Goal: Use online tool/utility

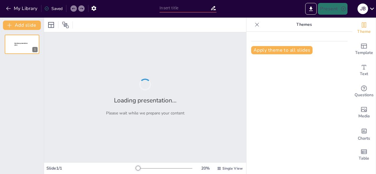
type input "От археолога до тестировщика: необычный путь [PERSON_NAME]"
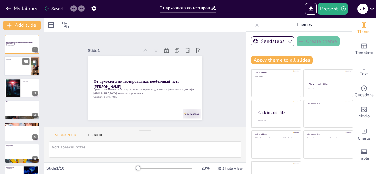
click at [21, 68] on div at bounding box center [21, 66] width 35 height 20
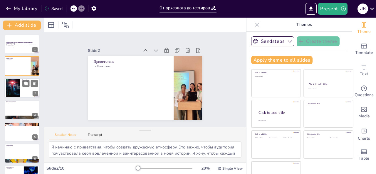
click at [18, 86] on div at bounding box center [13, 88] width 27 height 18
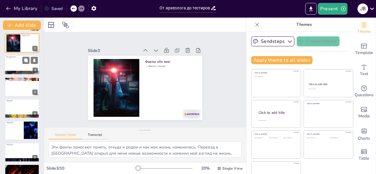
click at [19, 63] on div at bounding box center [21, 65] width 35 height 20
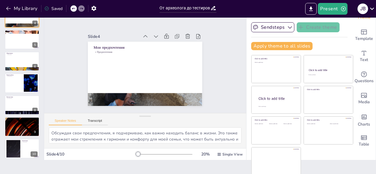
scroll to position [81, 0]
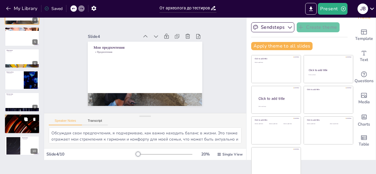
click at [19, 126] on div at bounding box center [21, 124] width 35 height 20
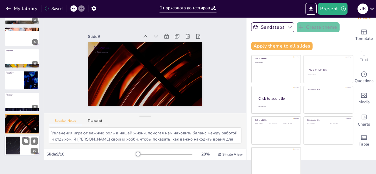
click at [22, 152] on div at bounding box center [21, 146] width 35 height 20
type textarea "Заключение подчеркивает важность адаптации к условиям жизни. Я [PERSON_NAME] св…"
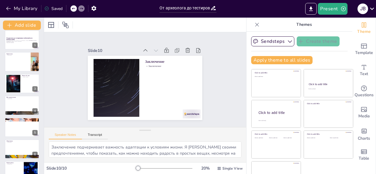
scroll to position [0, 0]
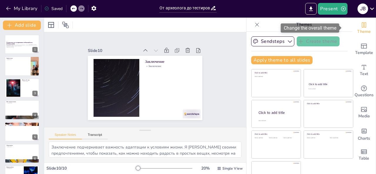
click at [357, 31] on span "Theme" at bounding box center [364, 32] width 14 height 6
click at [335, 30] on div "Change the overall theme" at bounding box center [310, 28] width 58 height 9
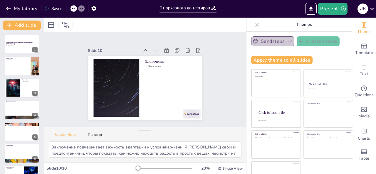
click at [268, 40] on button "Sendsteps" at bounding box center [272, 41] width 43 height 10
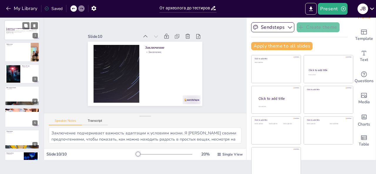
click at [17, 34] on div at bounding box center [21, 30] width 35 height 20
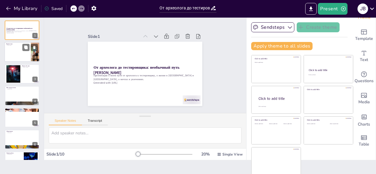
click at [18, 47] on div at bounding box center [21, 52] width 35 height 20
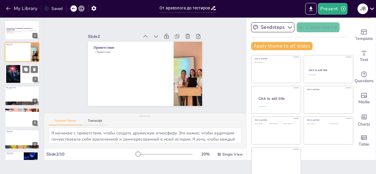
click at [22, 79] on div at bounding box center [21, 74] width 35 height 20
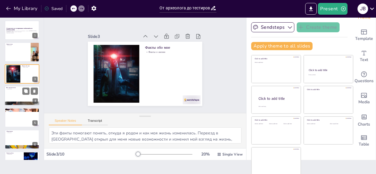
click at [21, 95] on div at bounding box center [21, 96] width 35 height 20
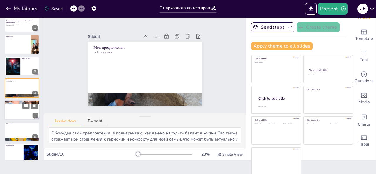
click at [20, 108] on div at bounding box center [21, 110] width 35 height 20
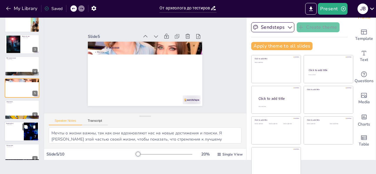
click at [18, 130] on div at bounding box center [21, 132] width 35 height 20
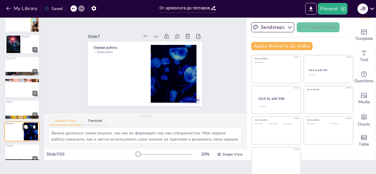
scroll to position [73, 0]
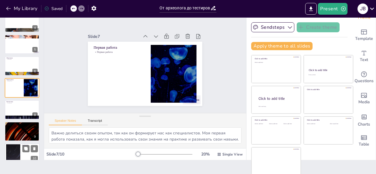
click at [14, 150] on div at bounding box center [13, 154] width 32 height 18
type textarea "Заключение подчеркивает важность адаптации к условиям жизни. Я [PERSON_NAME] св…"
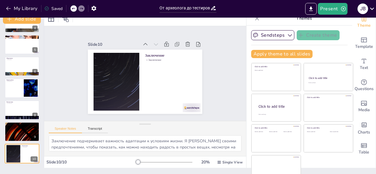
scroll to position [0, 0]
